Goal: Task Accomplishment & Management: Manage account settings

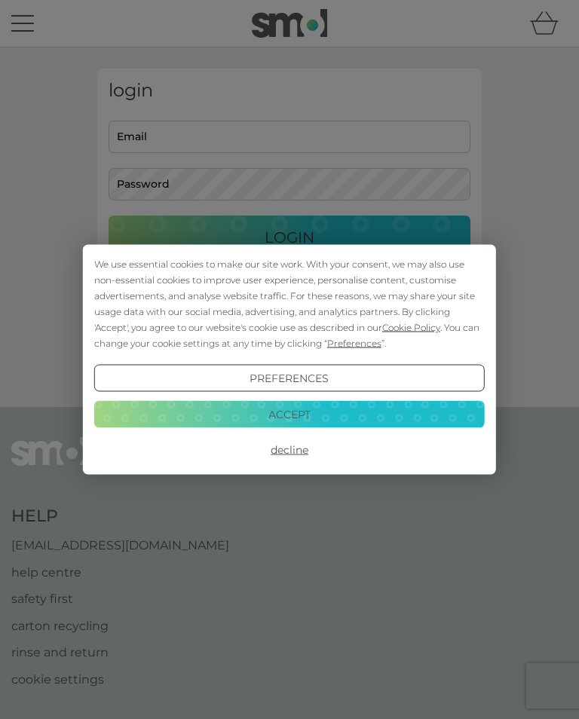
click at [152, 138] on div "We use essential cookies to make our site work. With your consent, we may also …" at bounding box center [289, 359] width 579 height 719
click at [363, 420] on button "Accept" at bounding box center [289, 413] width 391 height 27
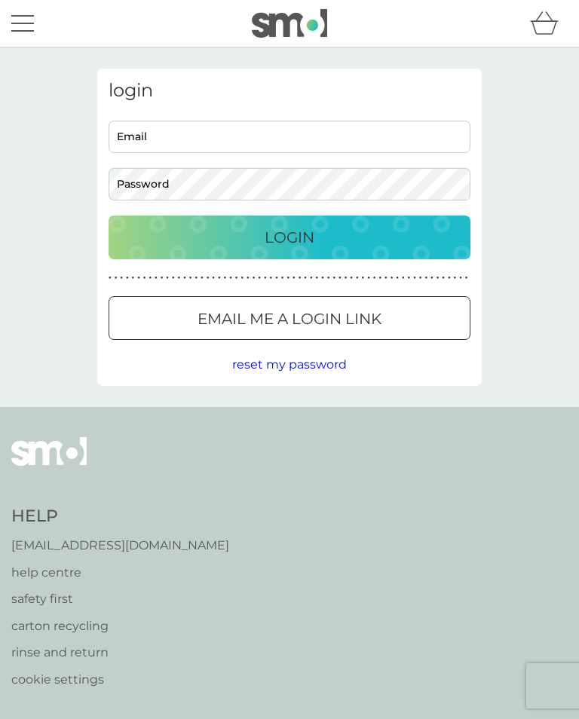
click at [188, 143] on input "Email" at bounding box center [290, 137] width 362 height 32
type input "[EMAIL_ADDRESS][DOMAIN_NAME]"
click at [289, 237] on button "Login" at bounding box center [290, 238] width 362 height 44
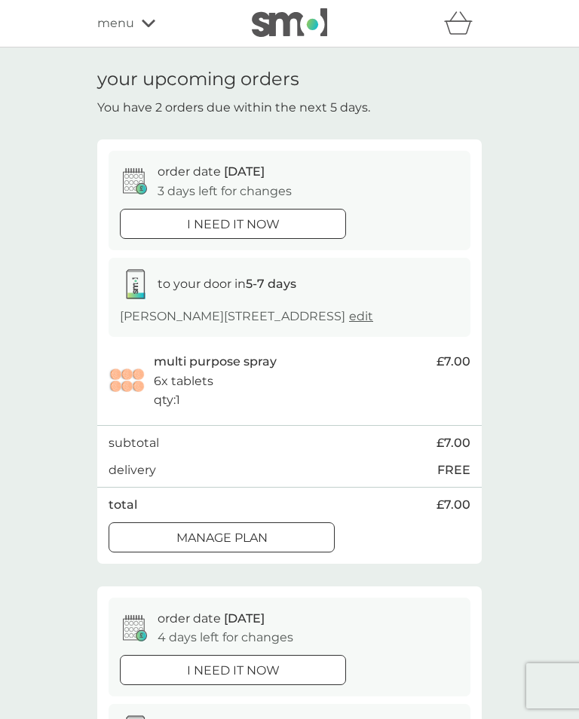
click at [271, 548] on div "Manage plan" at bounding box center [221, 538] width 225 height 20
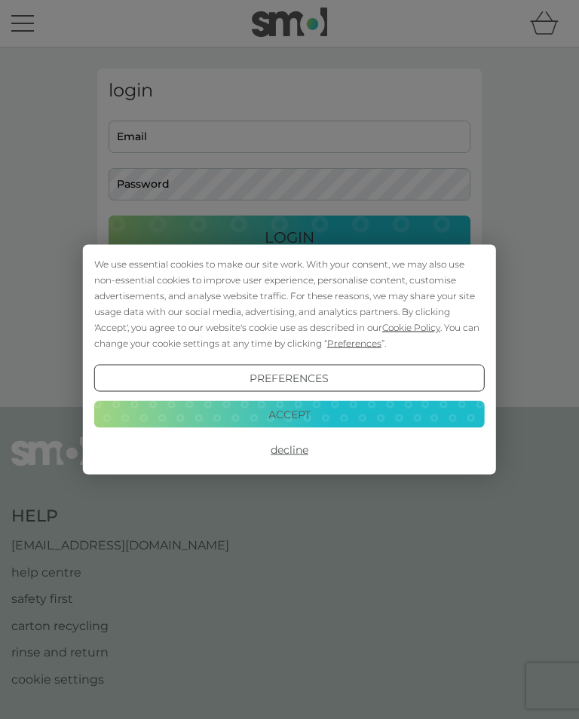
click at [358, 416] on button "Accept" at bounding box center [289, 413] width 391 height 27
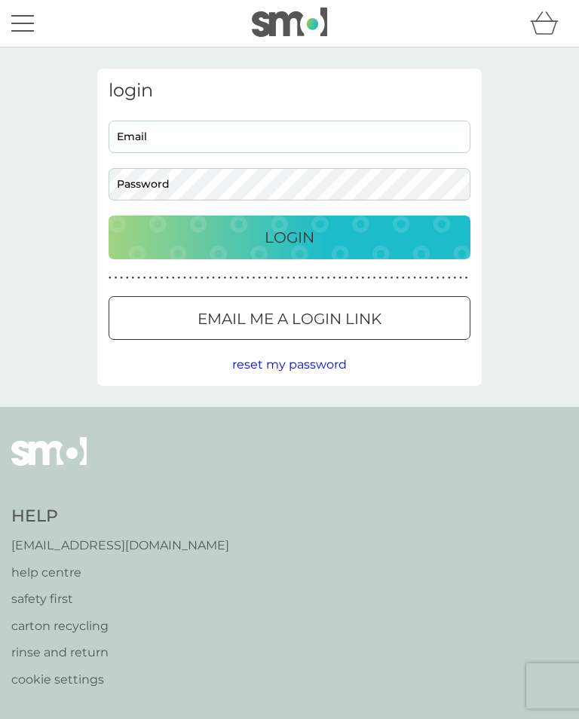
click at [241, 142] on input "Email" at bounding box center [290, 137] width 362 height 32
type input "[EMAIL_ADDRESS][DOMAIN_NAME]"
click at [326, 233] on div "Login" at bounding box center [290, 237] width 332 height 24
